Goal: Task Accomplishment & Management: Use online tool/utility

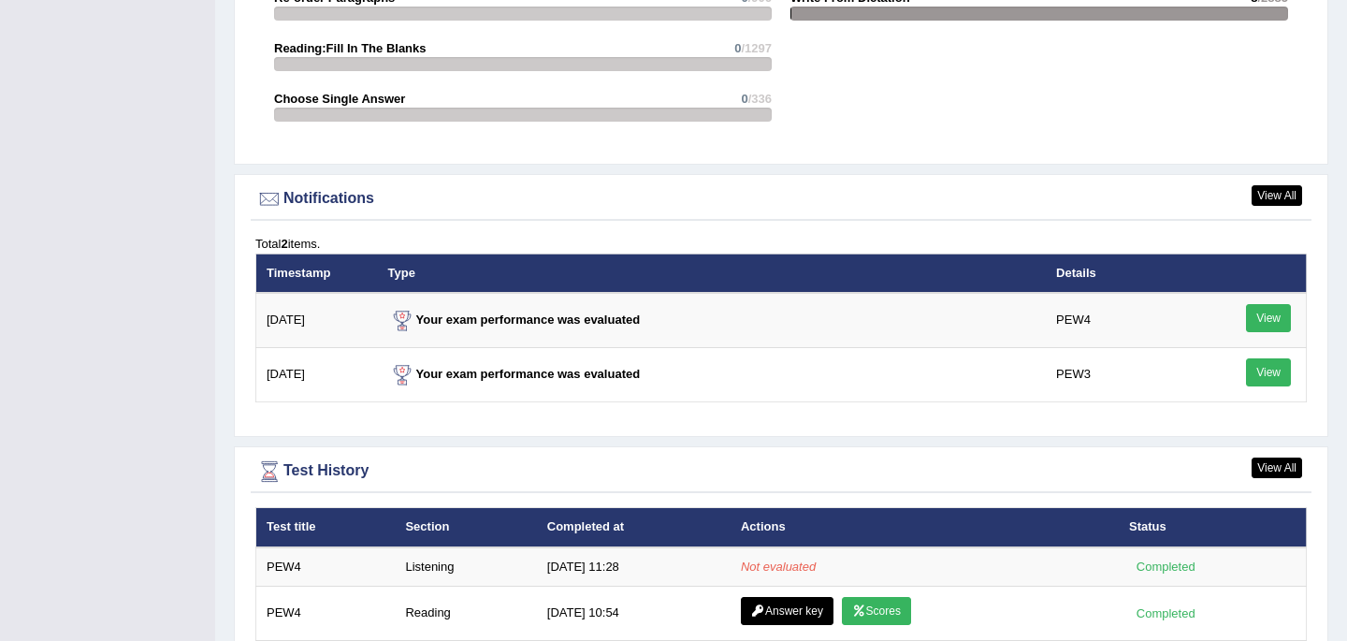
scroll to position [2074, 0]
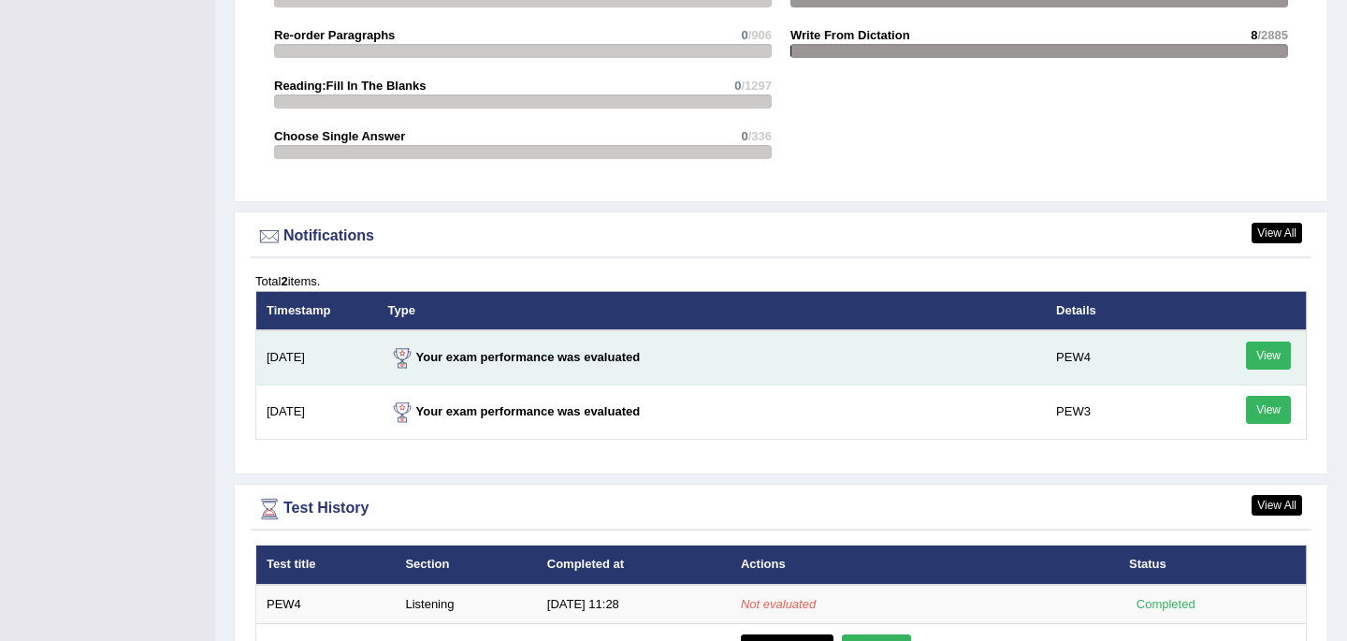
click at [1270, 354] on link "View" at bounding box center [1268, 355] width 45 height 28
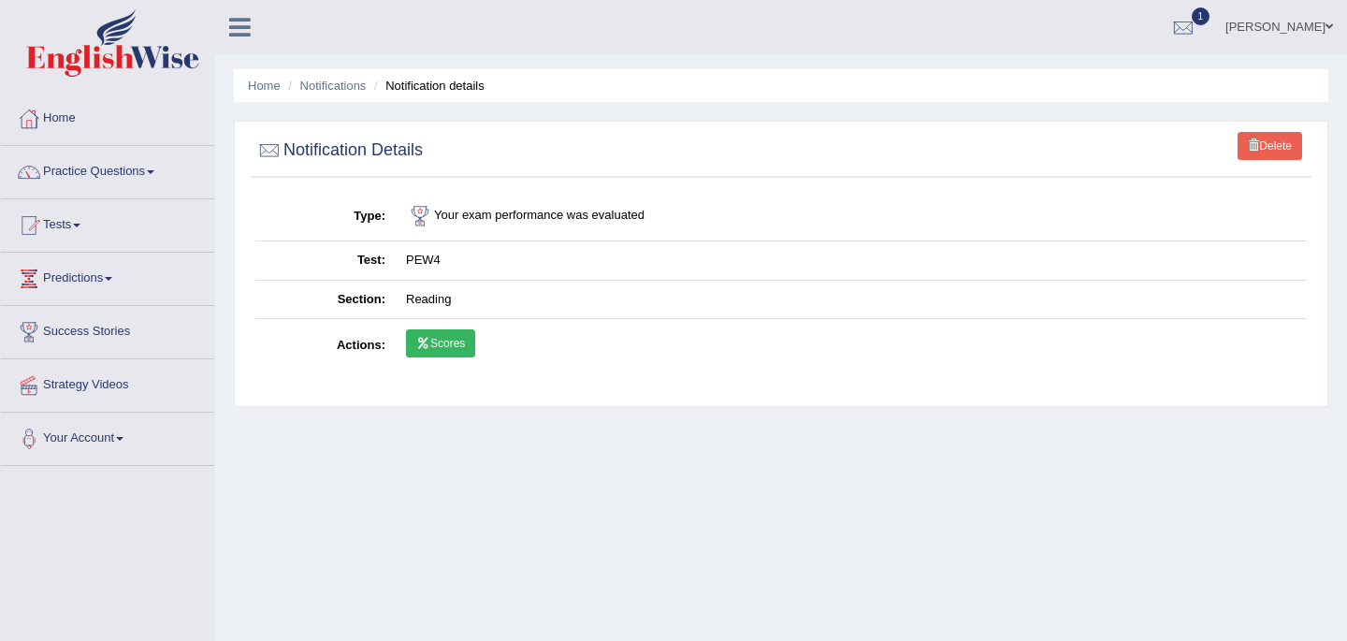
click at [437, 340] on link "Scores" at bounding box center [440, 343] width 69 height 28
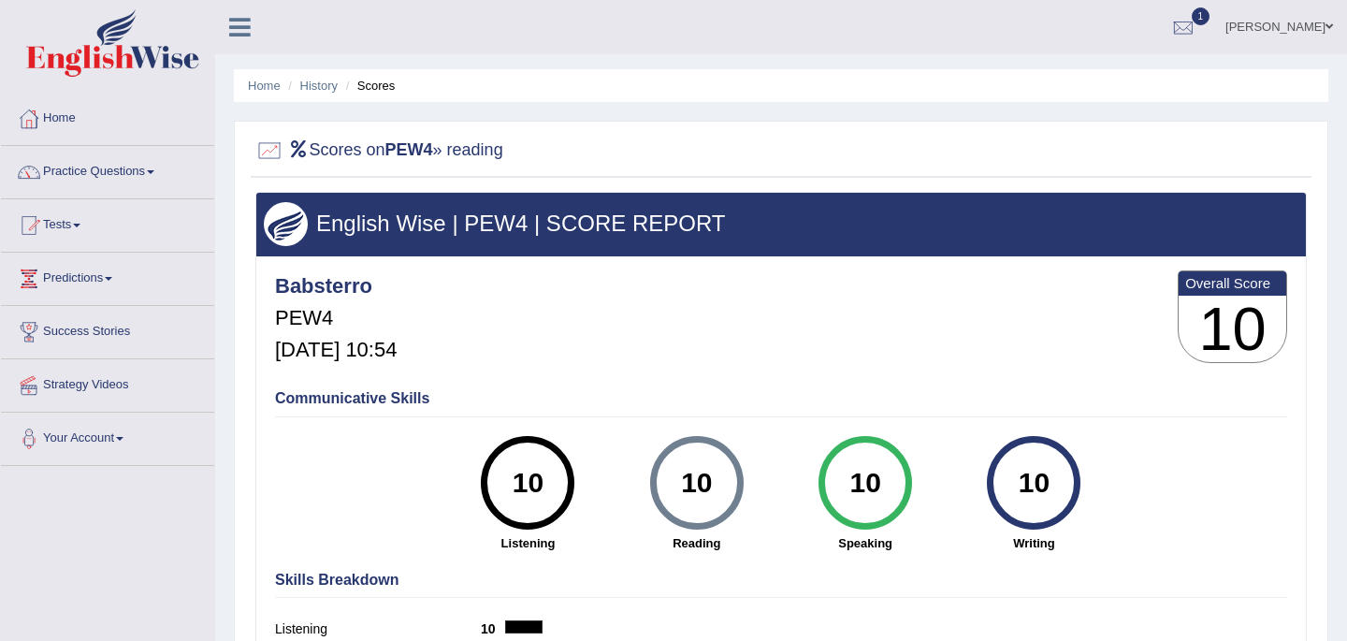
click at [76, 120] on link "Home" at bounding box center [107, 116] width 213 height 47
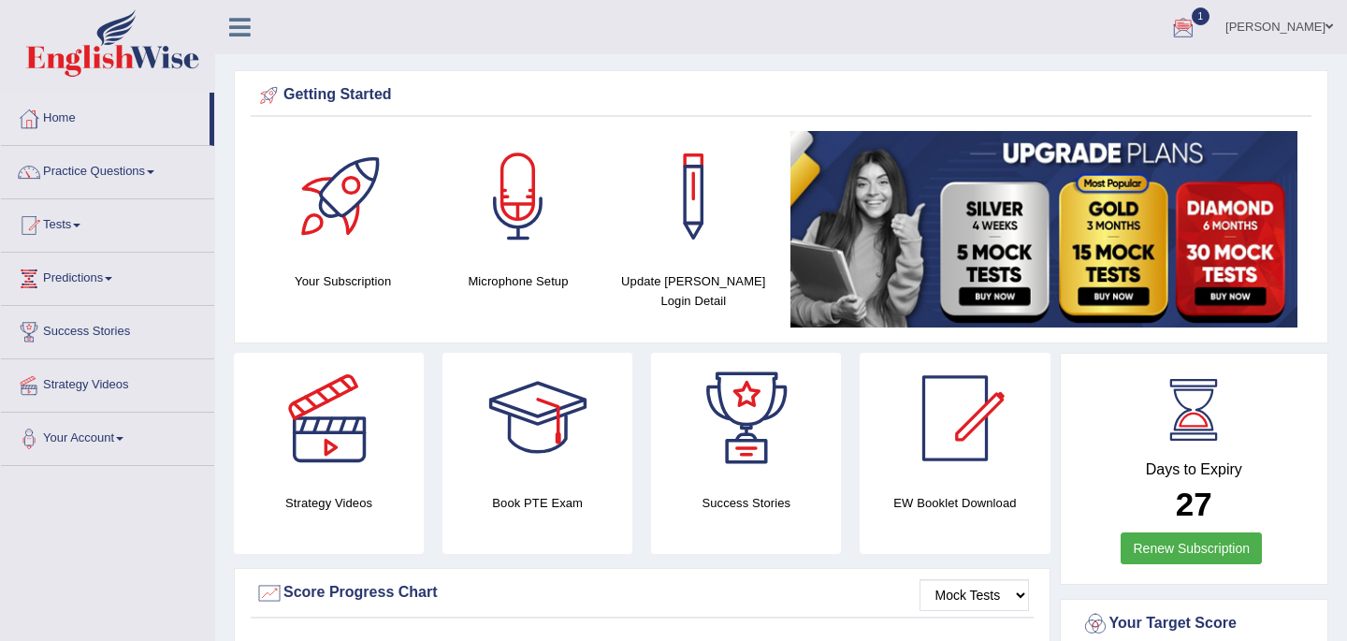
click at [1192, 17] on span "1" at bounding box center [1201, 16] width 19 height 18
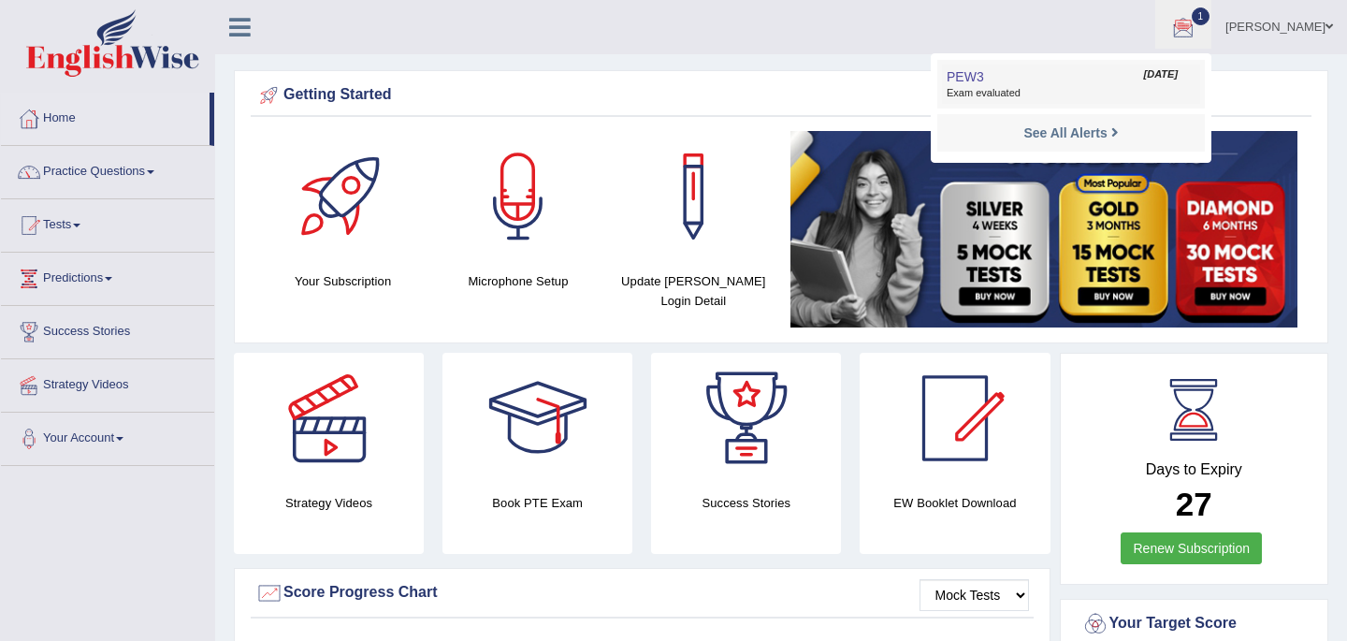
click at [1016, 99] on span "Exam evaluated" at bounding box center [1070, 93] width 249 height 15
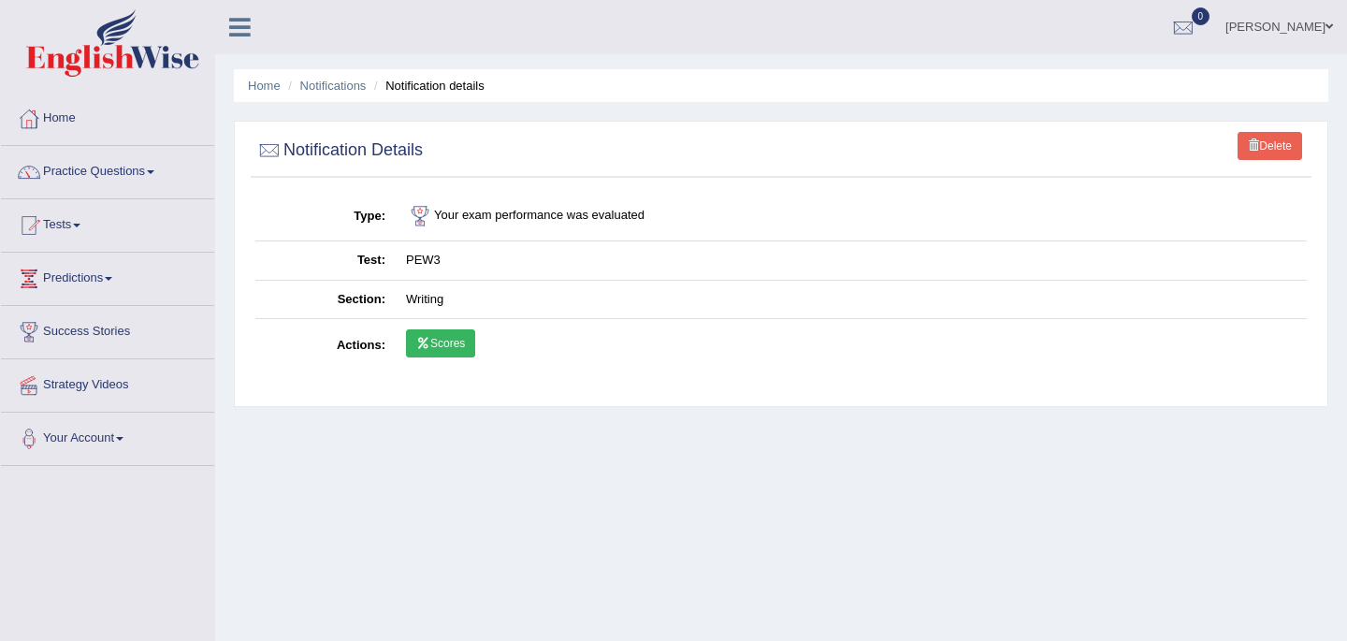
click at [433, 341] on link "Scores" at bounding box center [440, 343] width 69 height 28
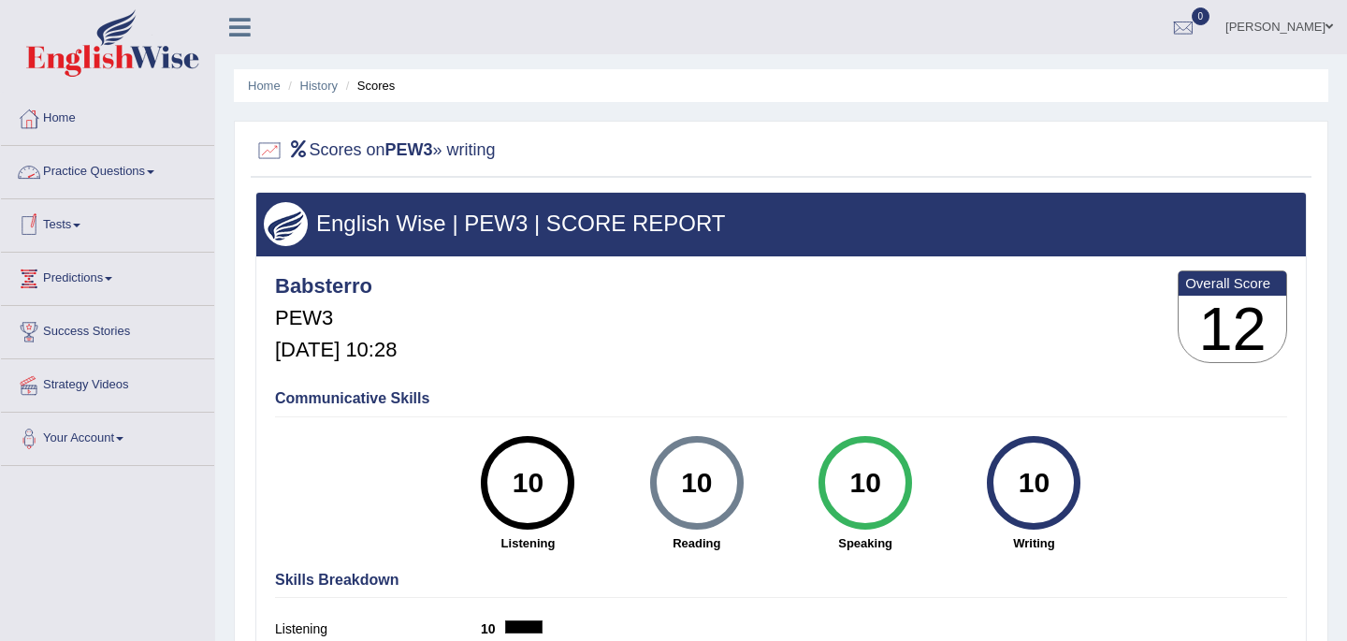
click at [99, 167] on link "Practice Questions" at bounding box center [107, 169] width 213 height 47
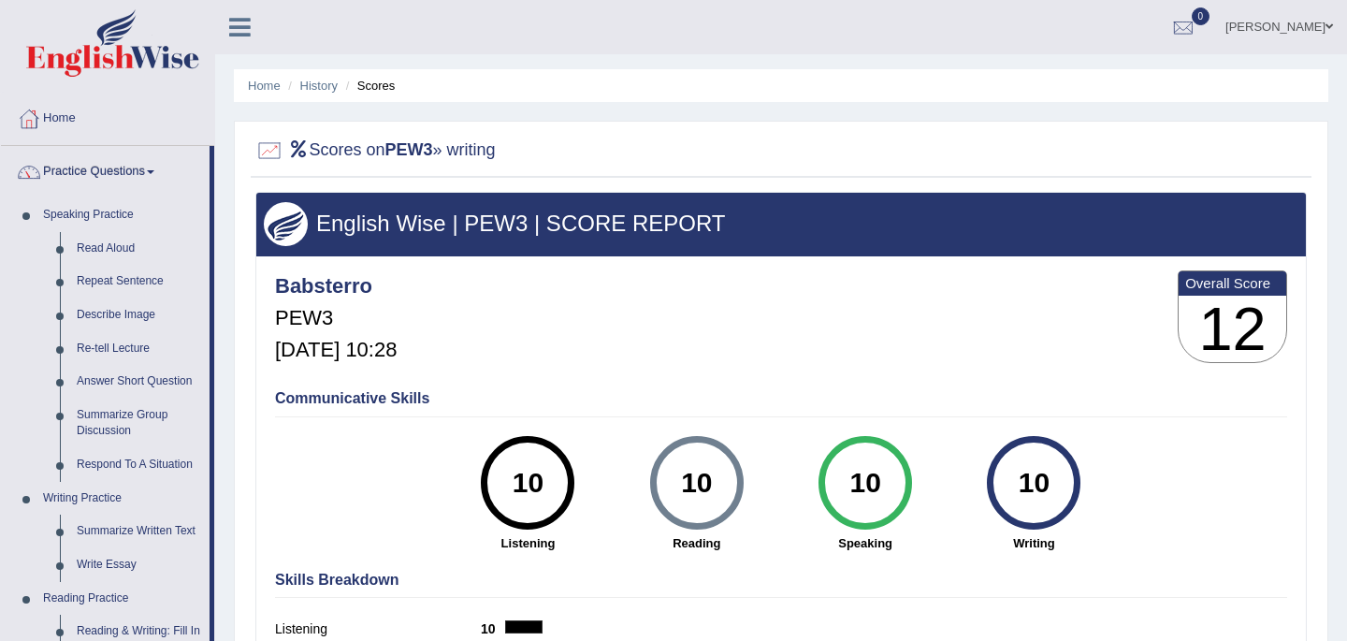
click at [73, 119] on link "Home" at bounding box center [107, 116] width 213 height 47
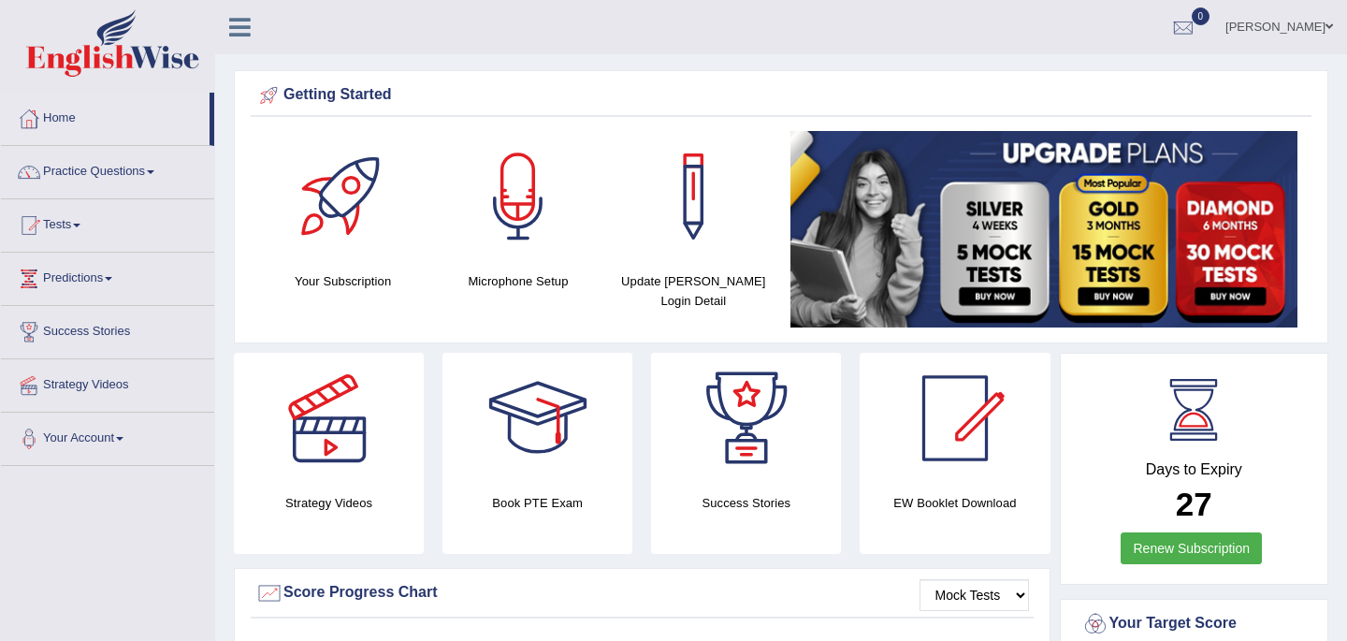
click at [71, 224] on link "Tests" at bounding box center [107, 222] width 213 height 47
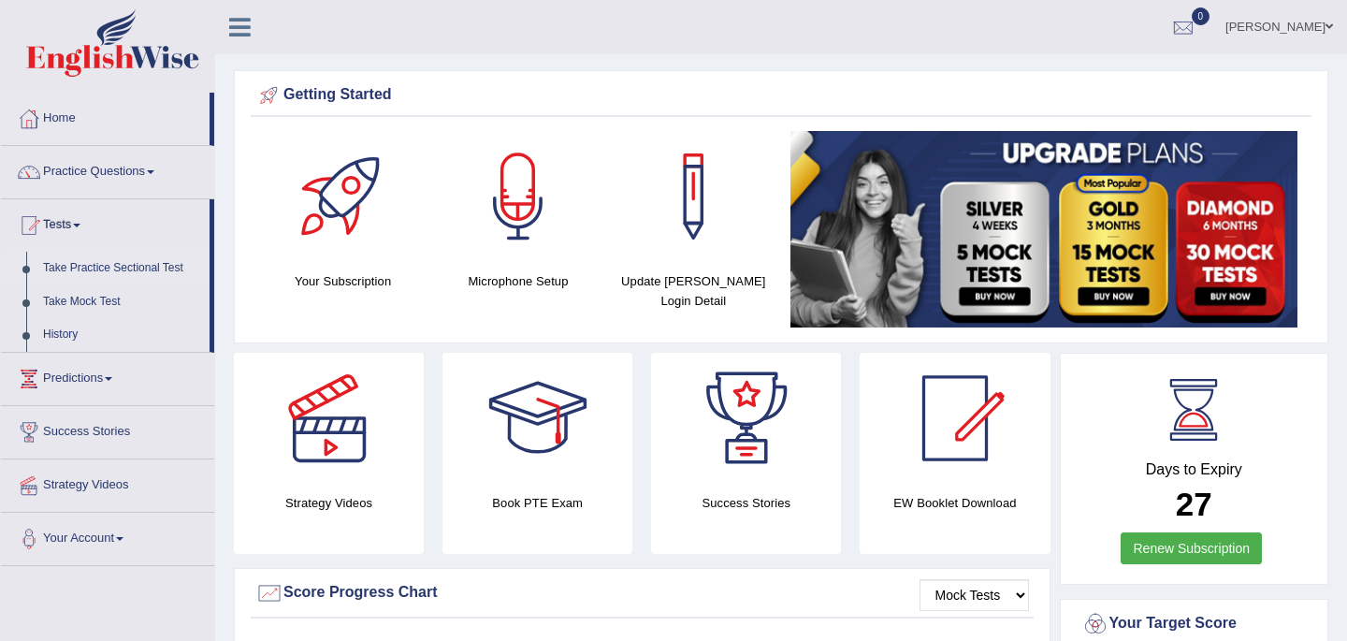
click at [108, 267] on link "Take Practice Sectional Test" at bounding box center [122, 269] width 175 height 34
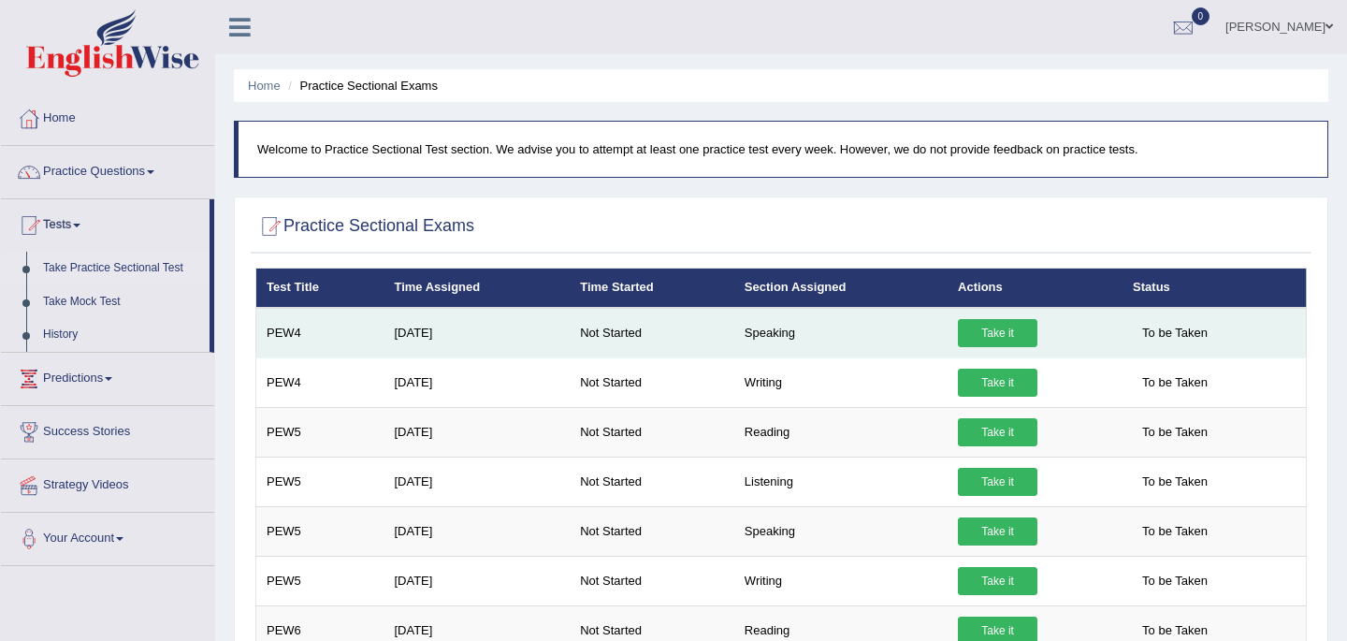
click at [1005, 332] on link "Take it" at bounding box center [997, 333] width 79 height 28
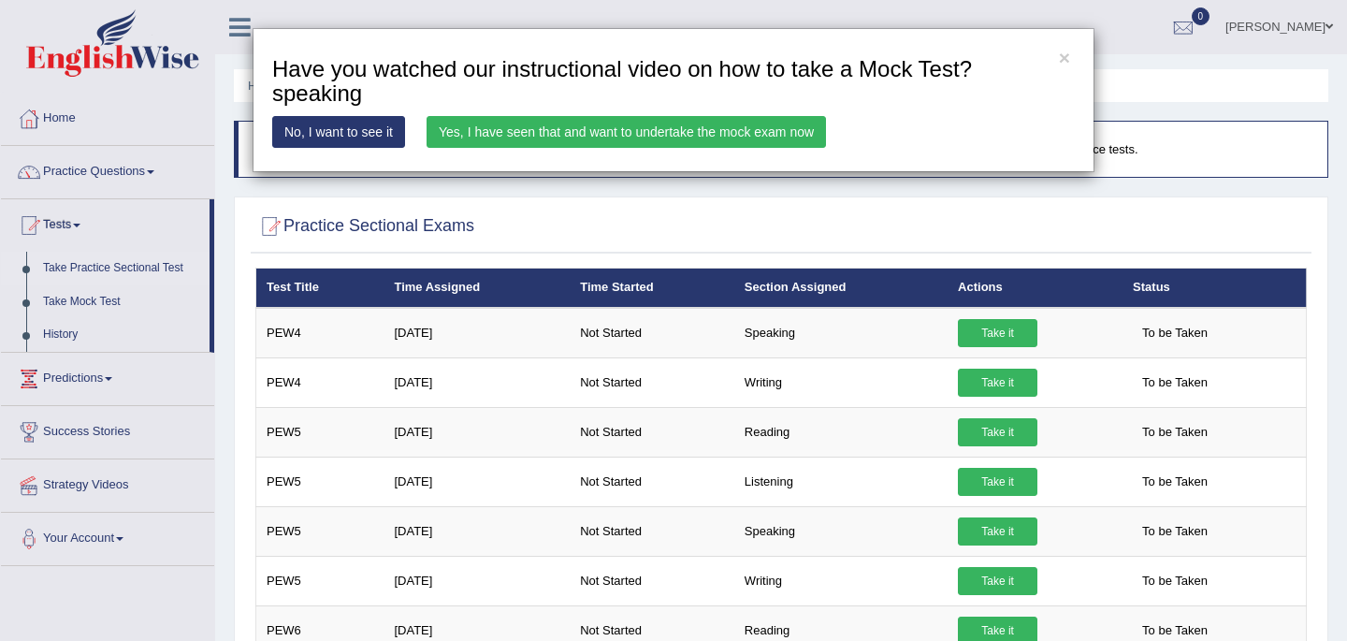
click at [784, 133] on link "Yes, I have seen that and want to undertake the mock exam now" at bounding box center [625, 132] width 399 height 32
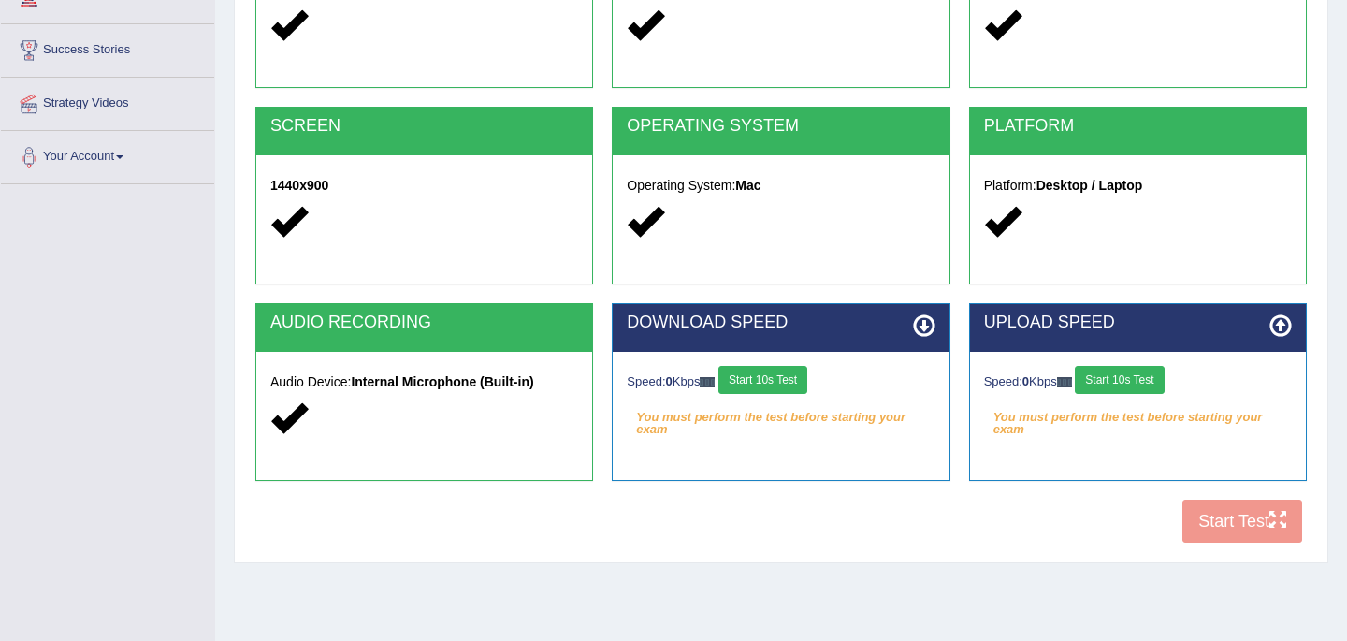
scroll to position [341, 0]
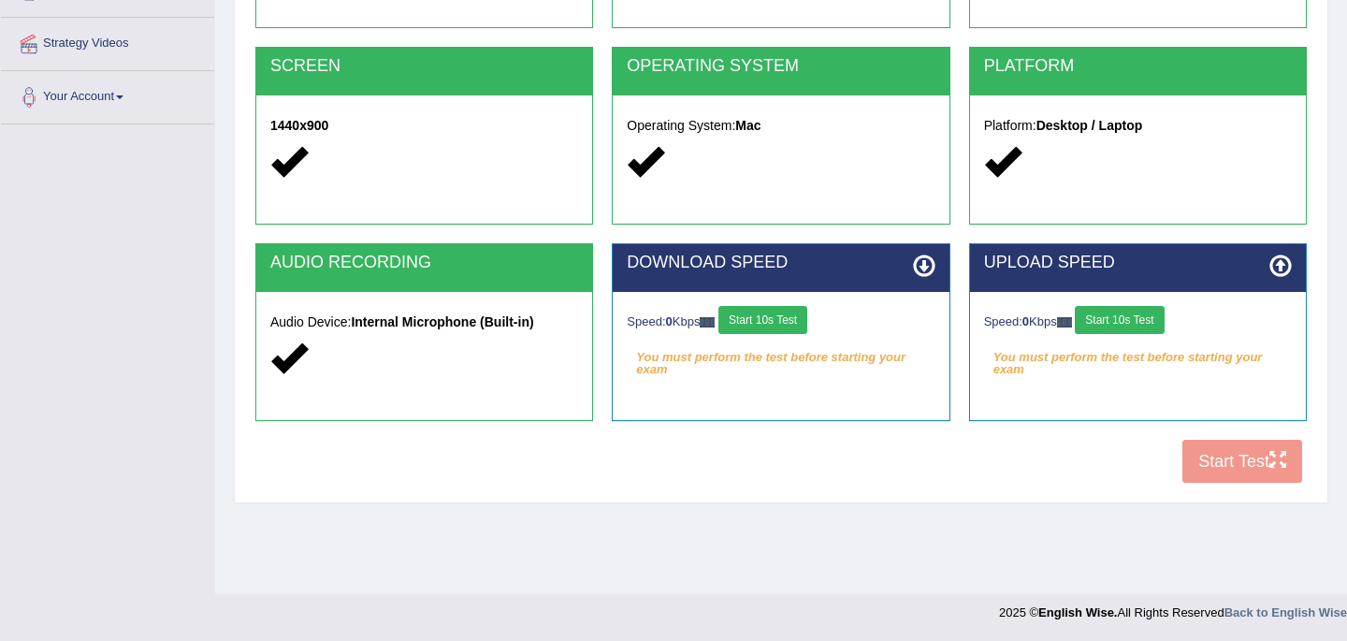
click at [772, 323] on button "Start 10s Test" at bounding box center [762, 320] width 89 height 28
click at [1137, 323] on button "Start 10s Test" at bounding box center [1119, 320] width 89 height 28
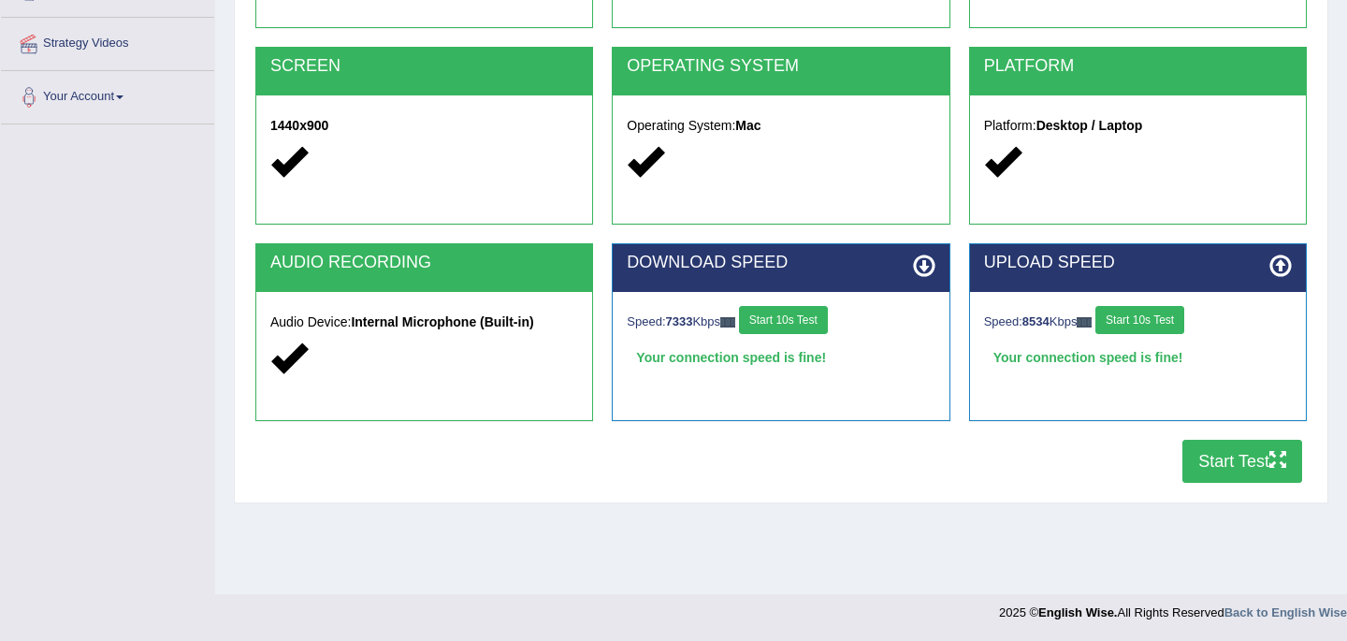
click at [1238, 473] on button "Start Test" at bounding box center [1242, 461] width 120 height 43
